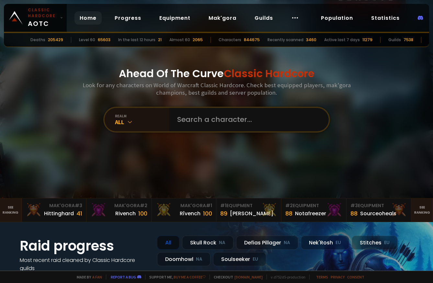
click at [185, 113] on input "text" at bounding box center [247, 119] width 148 height 23
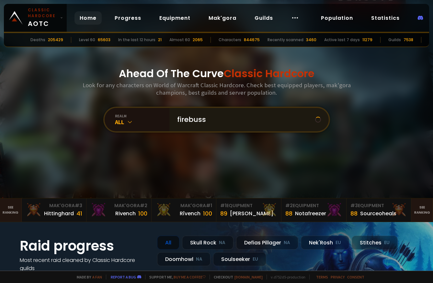
type input "firebussy"
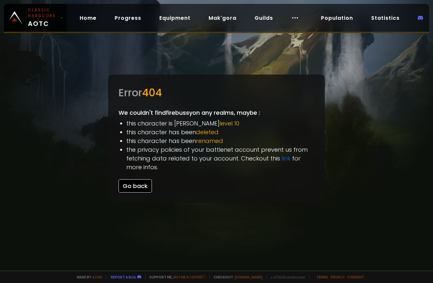
click at [138, 185] on button "Go back" at bounding box center [135, 185] width 33 height 13
